Goal: Find specific page/section: Find specific page/section

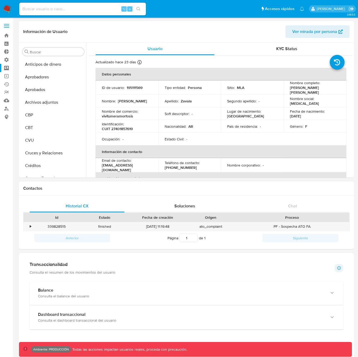
select select "10"
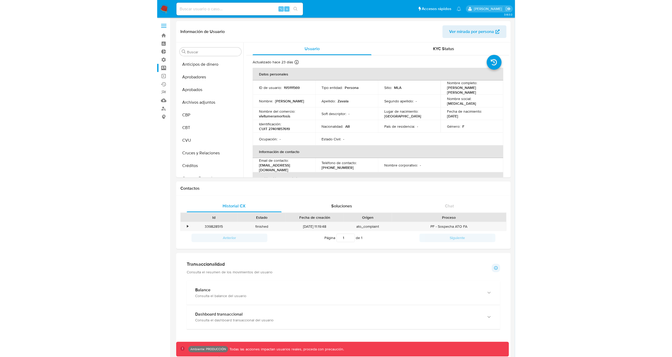
scroll to position [286, 0]
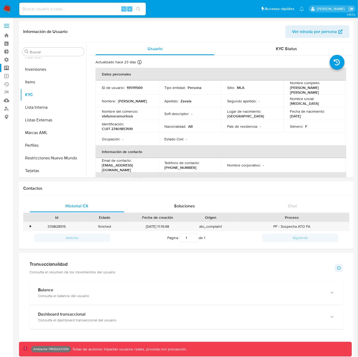
click at [38, 9] on input at bounding box center [82, 9] width 127 height 7
paste input "35206480"
type input "35206480"
click at [50, 8] on input "35206480" at bounding box center [82, 9] width 127 height 7
click at [56, 11] on input "35206480" at bounding box center [82, 9] width 127 height 7
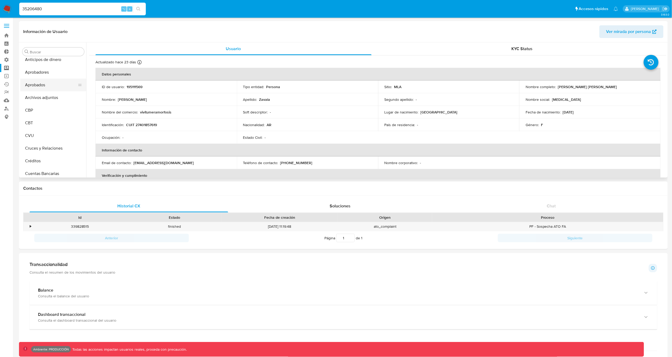
scroll to position [0, 0]
click at [8, 26] on span at bounding box center [6, 26] width 5 height 1
click at [0, 0] on input "checkbox" at bounding box center [0, 0] width 0 height 0
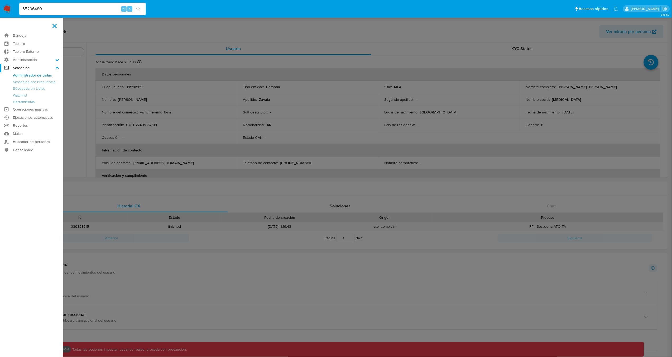
click at [56, 25] on span at bounding box center [55, 26] width 4 height 4
click at [0, 0] on input "checkbox" at bounding box center [0, 0] width 0 height 0
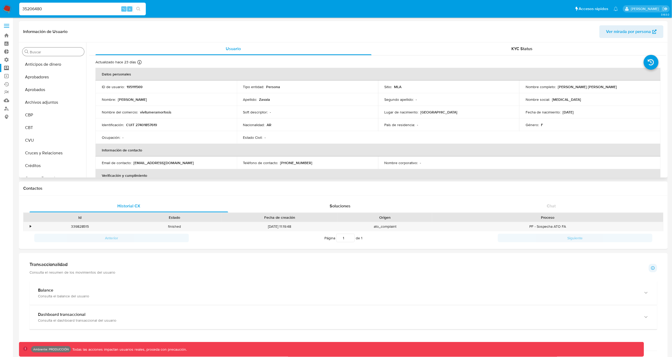
click at [44, 53] on input "Buscar" at bounding box center [56, 52] width 52 height 5
click at [41, 9] on input "35206480" at bounding box center [82, 9] width 127 height 7
click at [41, 50] on input "Buscar" at bounding box center [56, 52] width 52 height 5
paste input "35206480"
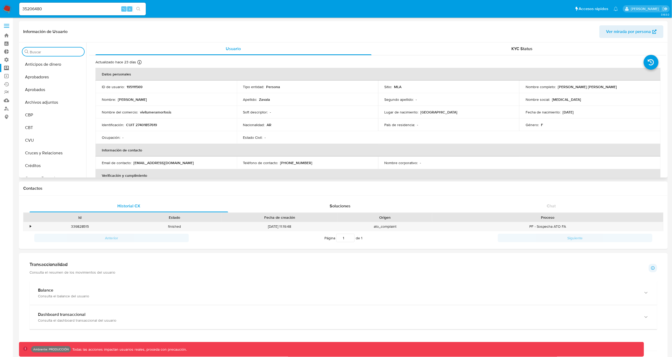
type input "35206480"
drag, startPoint x: 50, startPoint y: 53, endPoint x: 22, endPoint y: 51, distance: 28.3
click at [22, 51] on div "Buscar 35206480 KYC" at bounding box center [53, 110] width 66 height 134
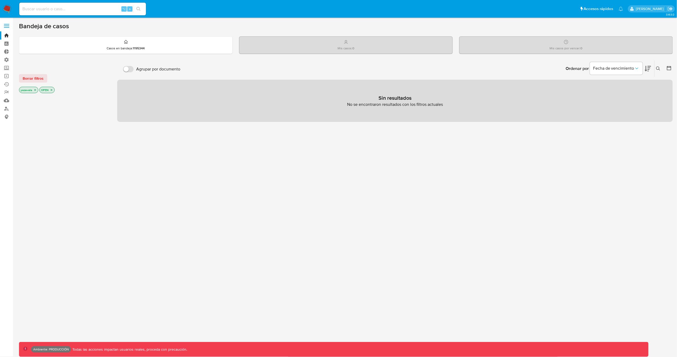
click at [57, 9] on input at bounding box center [82, 9] width 127 height 7
paste input "35206480"
type input "35206480"
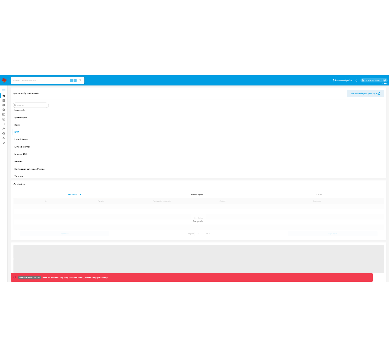
scroll to position [286, 0]
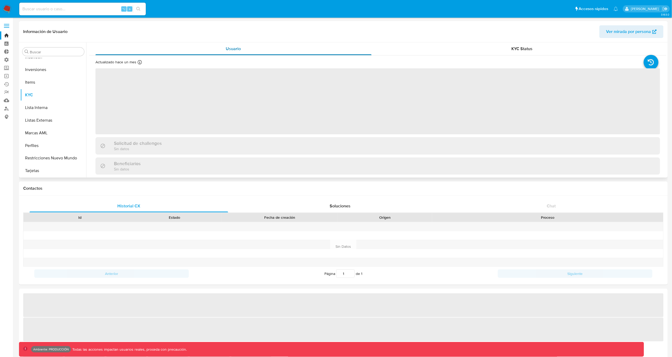
select select "10"
